Goal: Find specific page/section: Find specific page/section

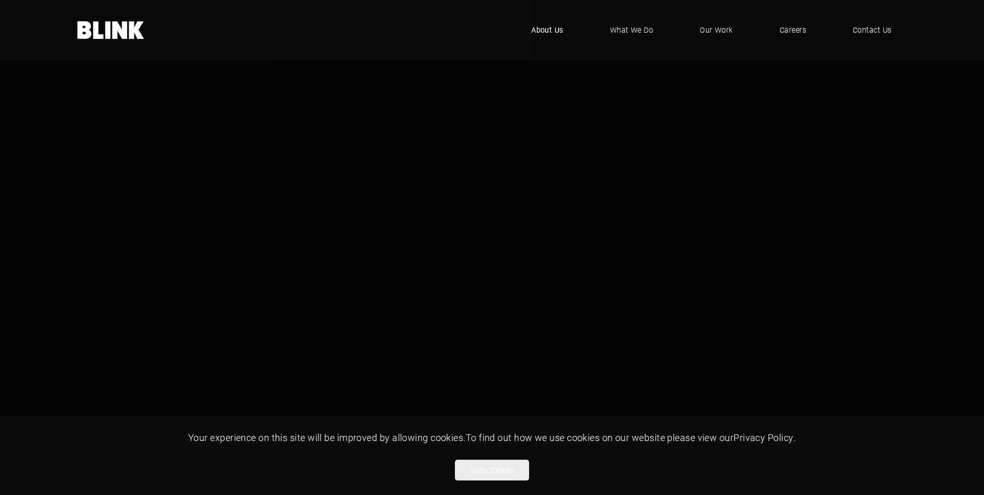
click at [556, 28] on span "About Us" at bounding box center [547, 29] width 32 height 11
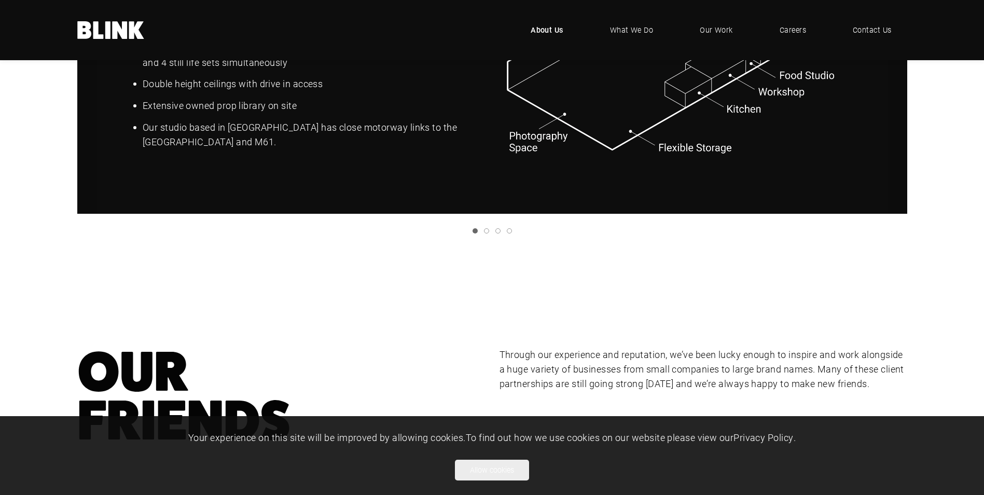
scroll to position [1401, 0]
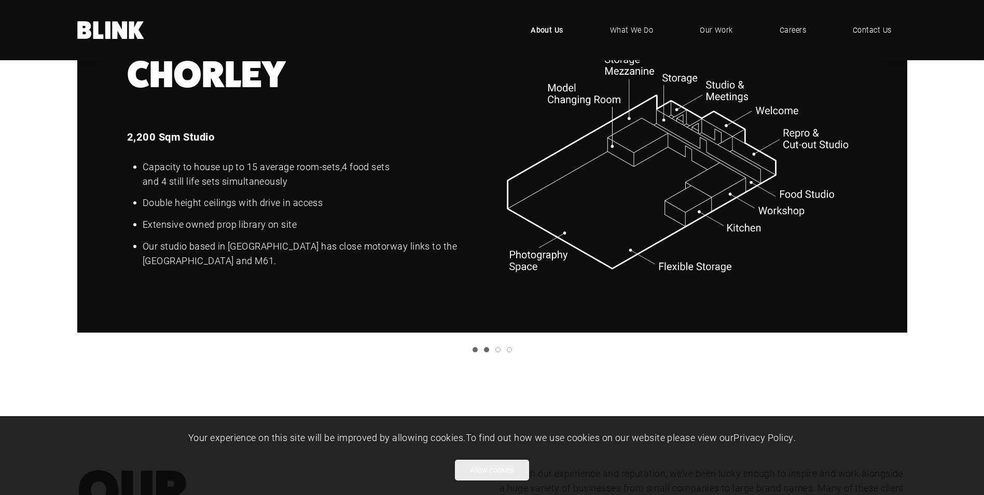
click at [485, 351] on link "Slide 2" at bounding box center [486, 349] width 5 height 5
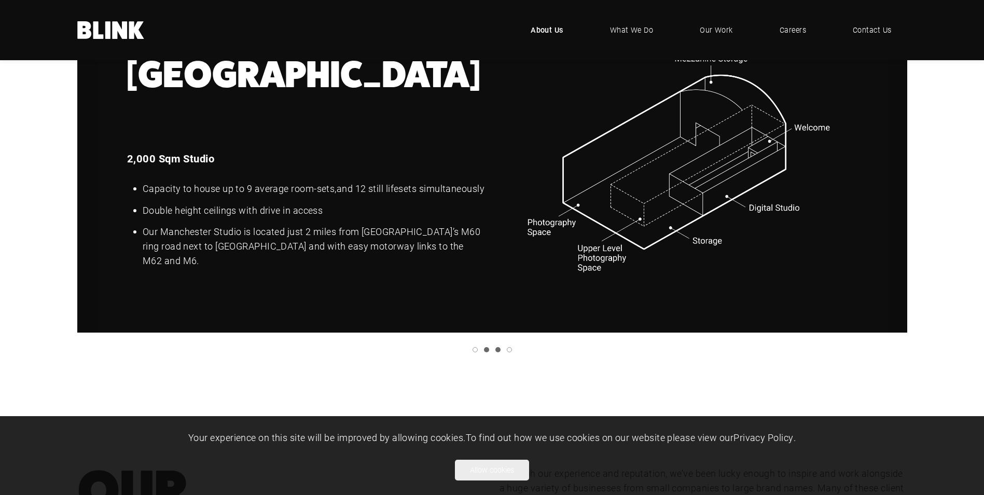
click at [498, 351] on link "Slide 3" at bounding box center [497, 349] width 5 height 5
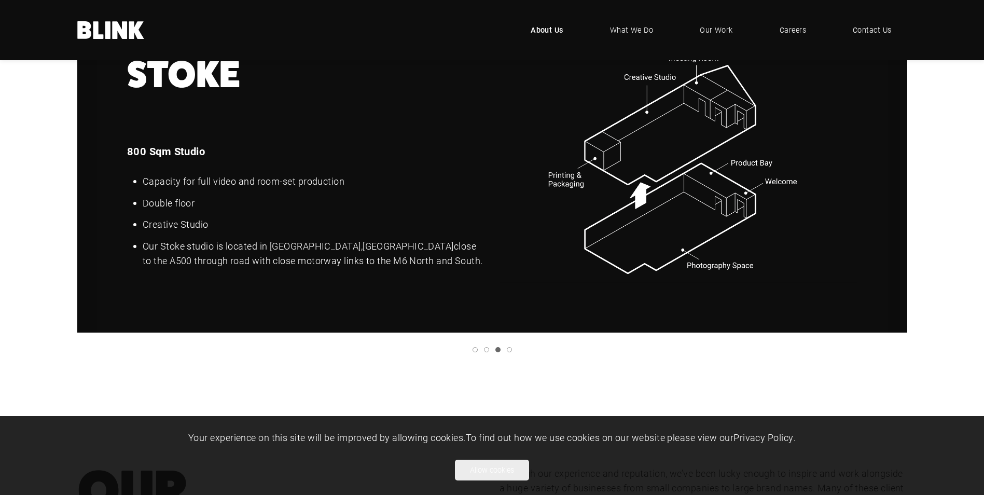
click at [513, 351] on ul at bounding box center [489, 349] width 836 height 5
click at [513, 350] on ul at bounding box center [489, 349] width 836 height 5
click at [511, 350] on link "Slide 4" at bounding box center [509, 349] width 5 height 5
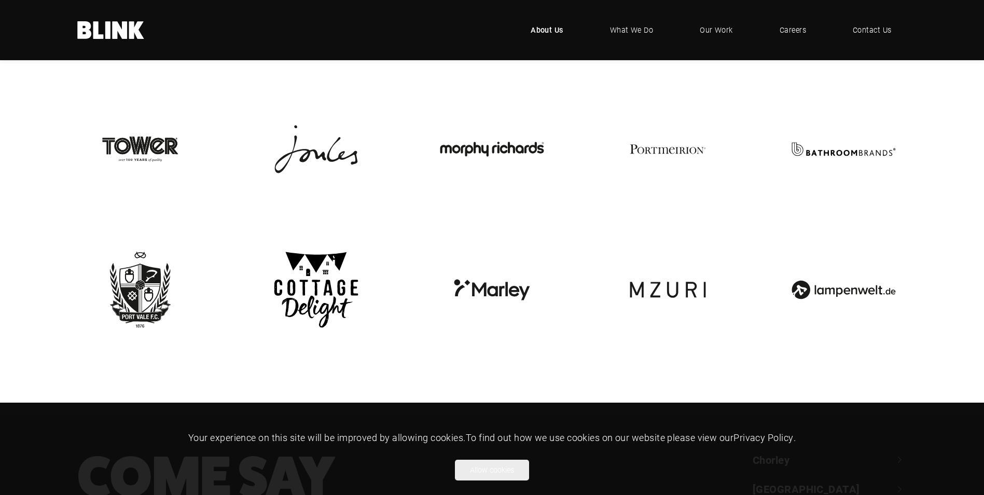
scroll to position [2547, 0]
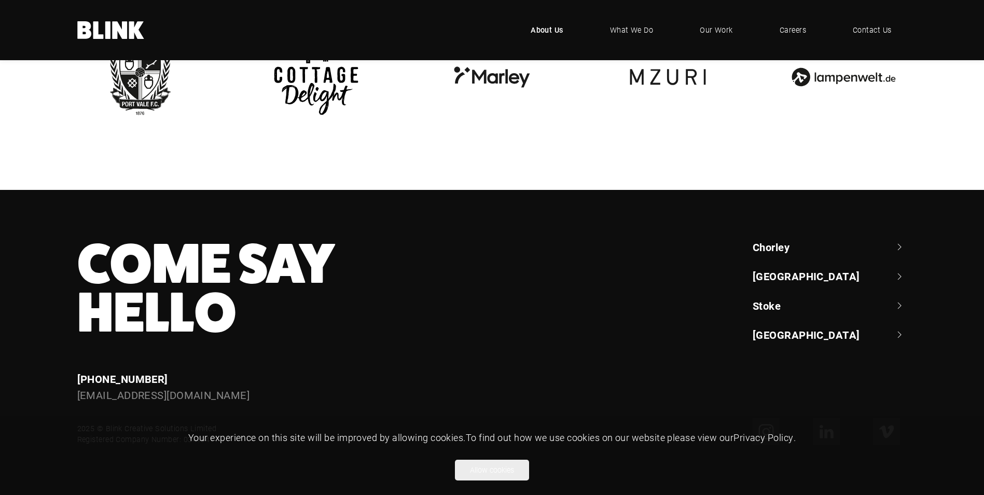
click at [784, 300] on link "Stoke" at bounding box center [830, 305] width 155 height 15
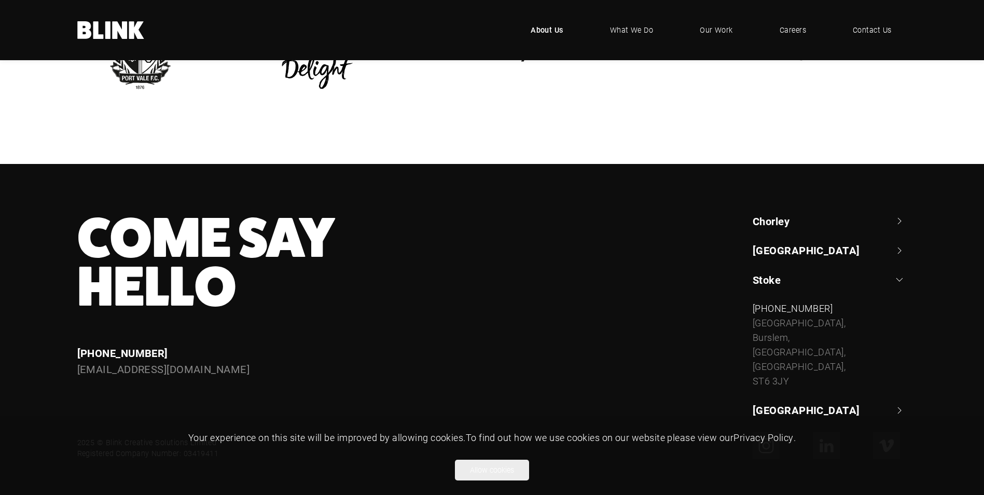
scroll to position [2587, 0]
